Goal: Transaction & Acquisition: Download file/media

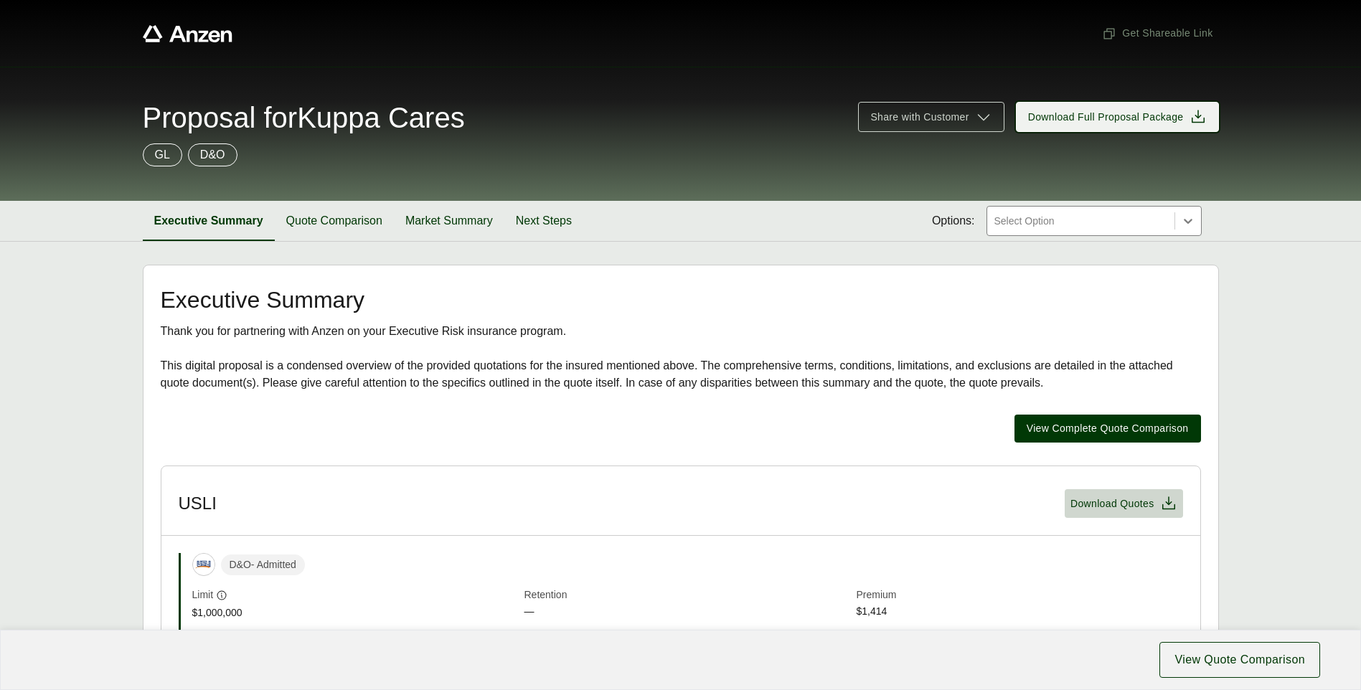
click at [1076, 116] on span "Download Full Proposal Package" at bounding box center [1106, 117] width 156 height 15
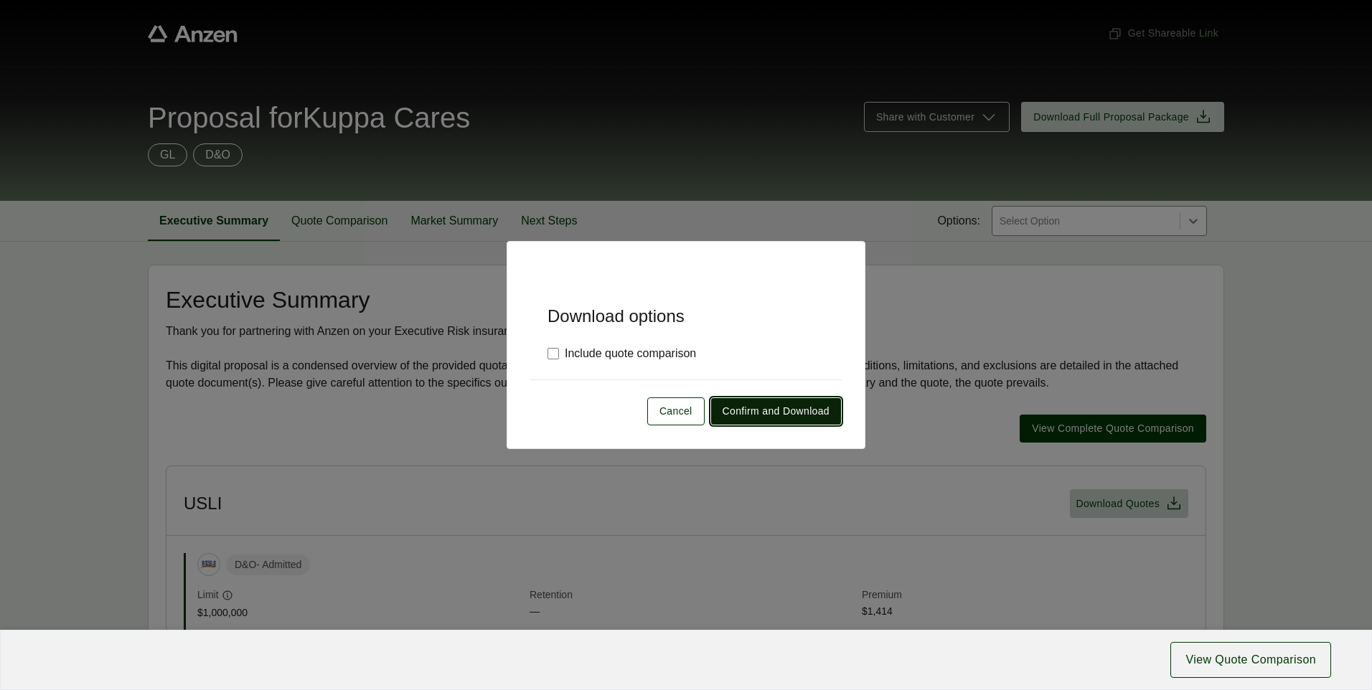
click at [794, 416] on span "Confirm and Download" at bounding box center [776, 411] width 107 height 15
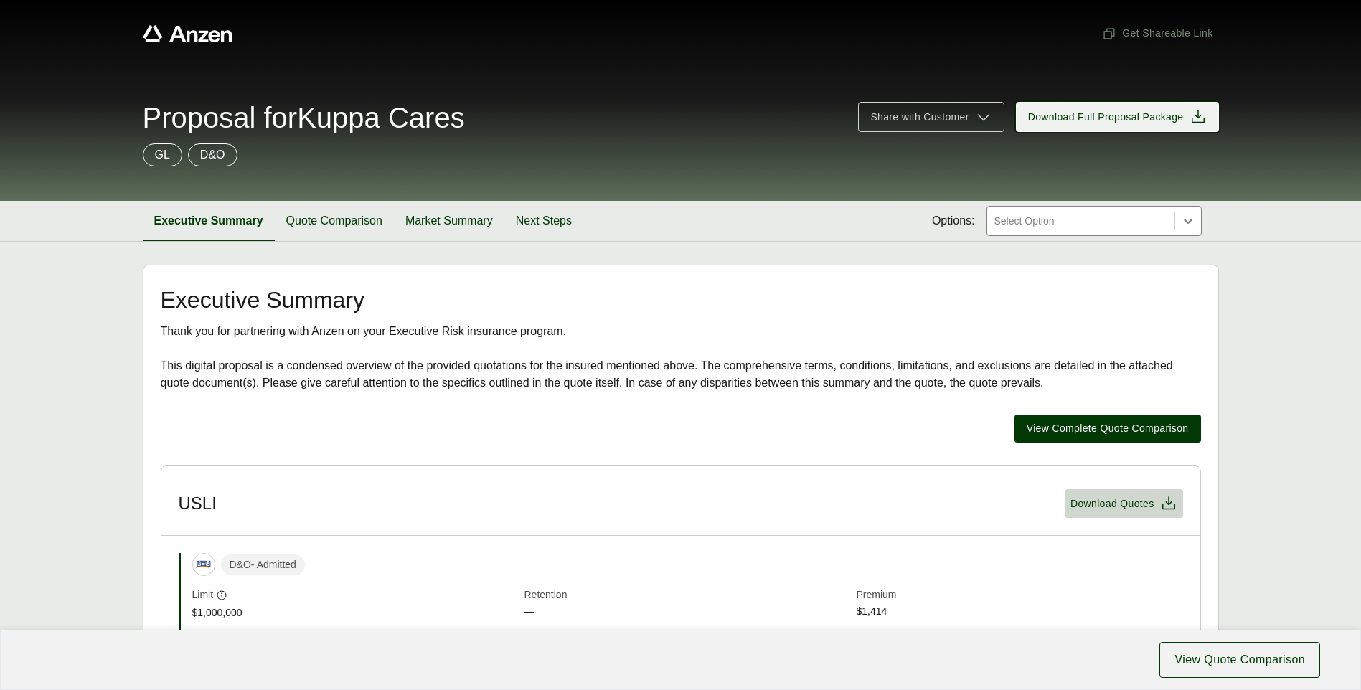
click at [1088, 117] on span "Download Full Proposal Package" at bounding box center [1106, 117] width 156 height 15
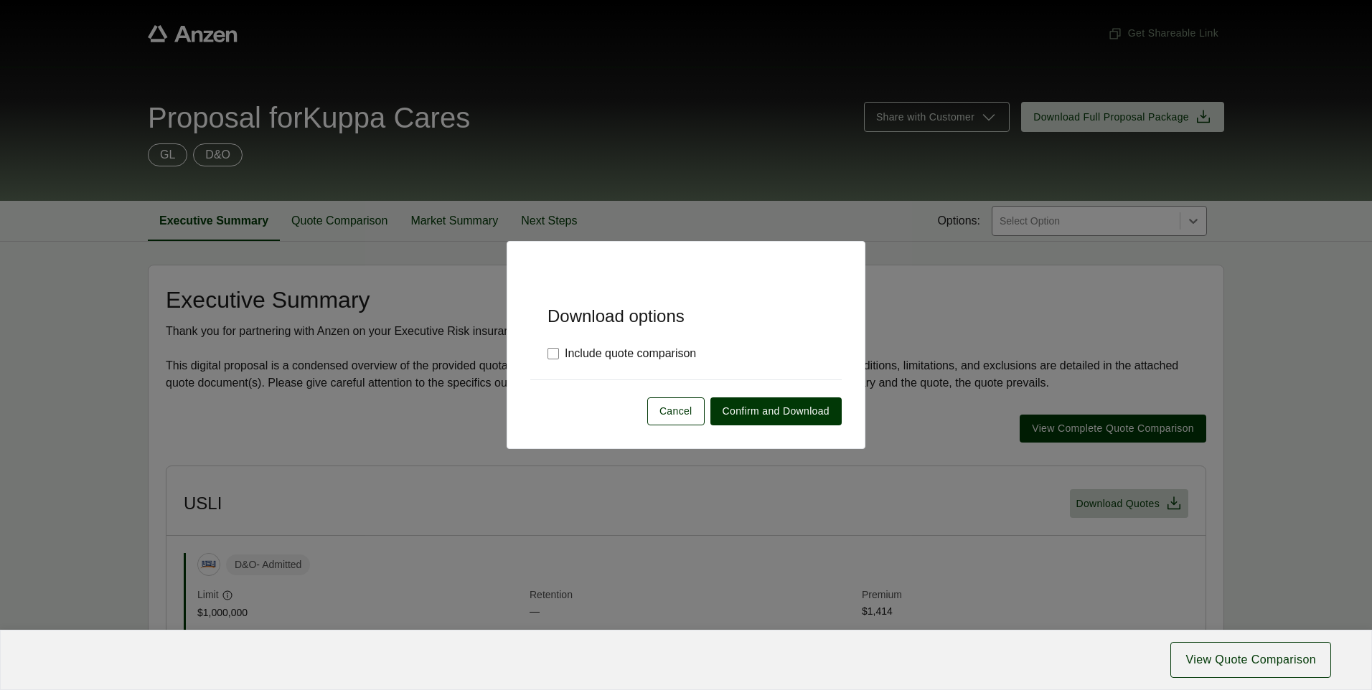
click at [806, 393] on div "Cancel Confirm and Download" at bounding box center [685, 403] width 311 height 46
click at [809, 404] on span "Confirm and Download" at bounding box center [776, 411] width 107 height 15
